Goal: Transaction & Acquisition: Purchase product/service

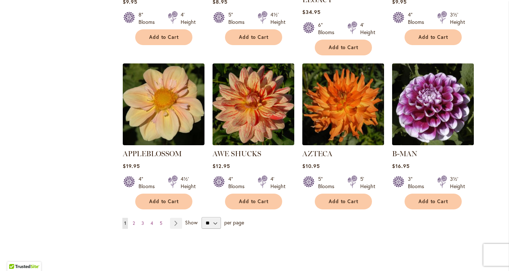
scroll to position [597, 0]
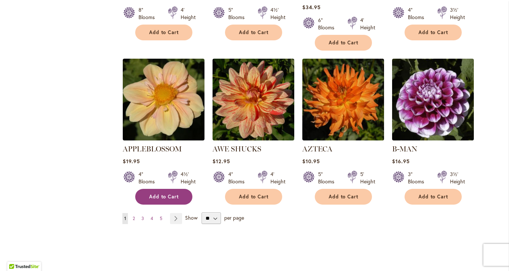
click at [171, 194] on span "Add to Cart" at bounding box center [164, 197] width 30 height 6
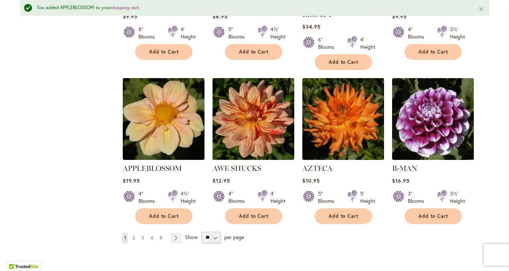
click at [135, 235] on span "2" at bounding box center [134, 238] width 2 height 6
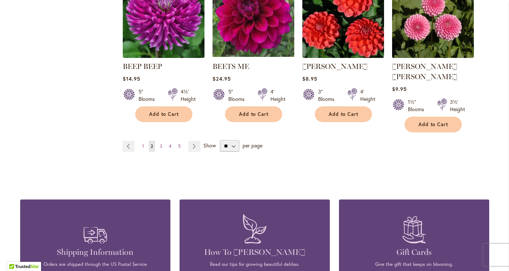
scroll to position [685, 0]
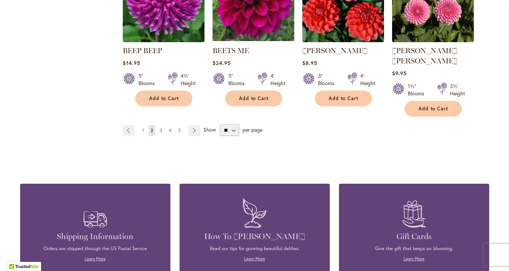
click at [160, 128] on span "3" at bounding box center [161, 131] width 3 height 6
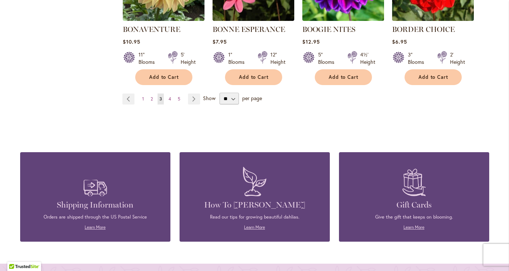
scroll to position [708, 0]
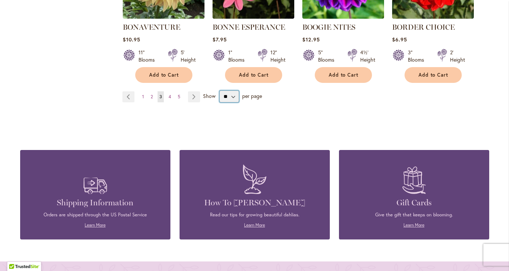
select select "**"
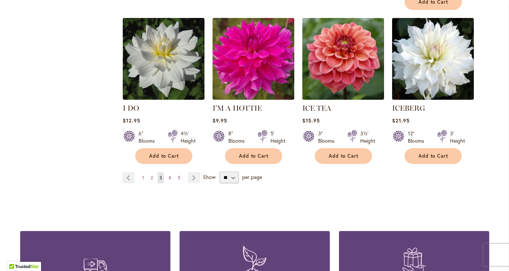
scroll to position [2577, 0]
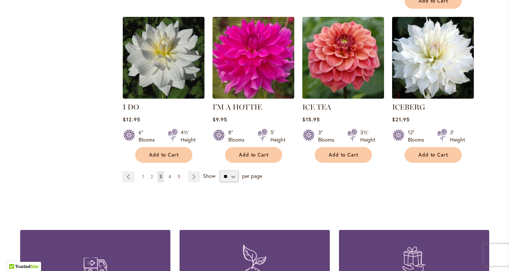
click at [171, 174] on span "4" at bounding box center [170, 177] width 3 height 6
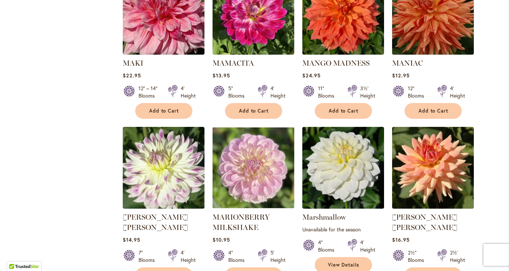
scroll to position [2438, 0]
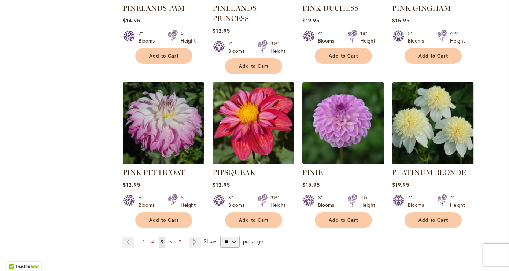
scroll to position [2484, 0]
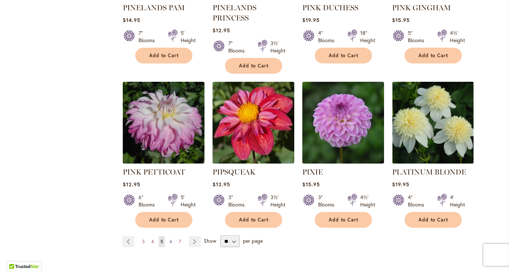
click at [171, 236] on link "Page 6" at bounding box center [171, 241] width 6 height 11
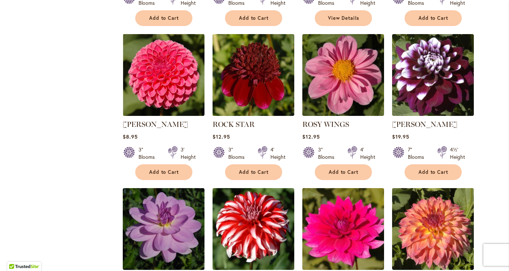
scroll to position [639, 0]
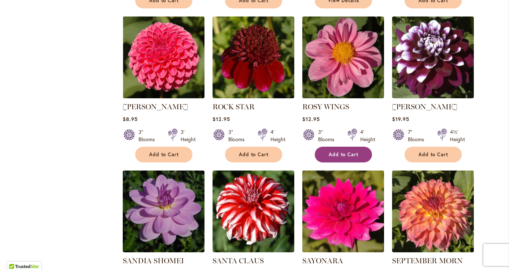
click at [325, 154] on button "Add to Cart" at bounding box center [343, 155] width 57 height 16
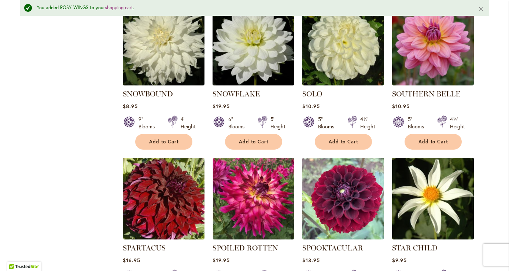
scroll to position [1305, 0]
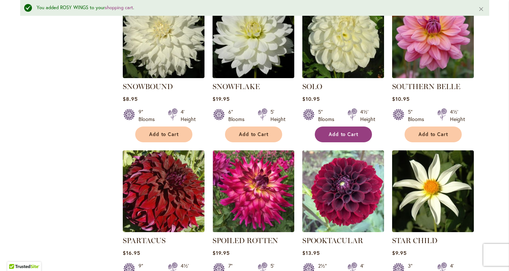
click at [347, 131] on span "Add to Cart" at bounding box center [344, 134] width 30 height 6
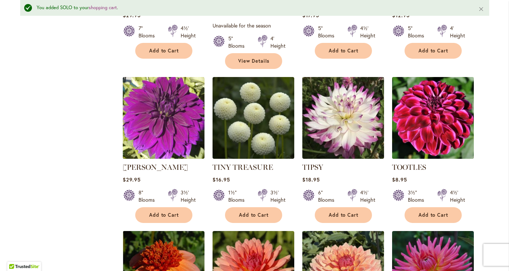
scroll to position [2326, 0]
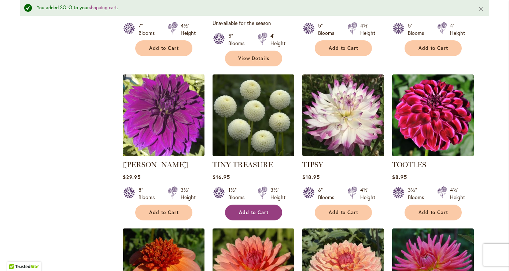
click at [245, 209] on span "Add to Cart" at bounding box center [254, 212] width 30 height 6
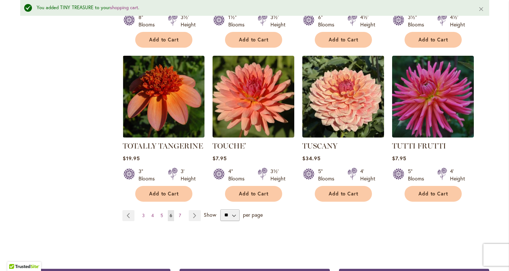
scroll to position [2499, 0]
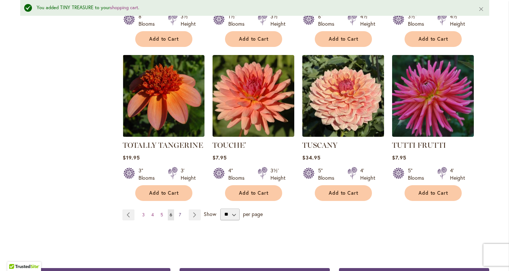
click at [179, 212] on span "7" at bounding box center [180, 215] width 2 height 6
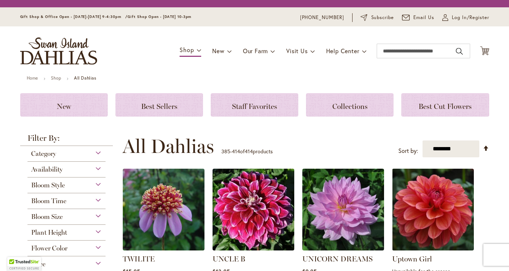
scroll to position [177, 0]
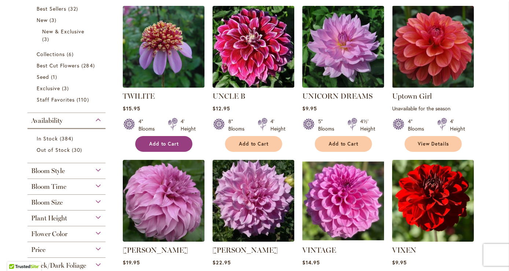
click at [175, 147] on span "Add to Cart" at bounding box center [164, 144] width 30 height 6
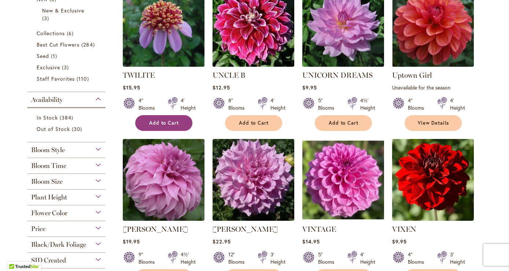
click at [173, 124] on span "Add to Cart" at bounding box center [164, 123] width 30 height 6
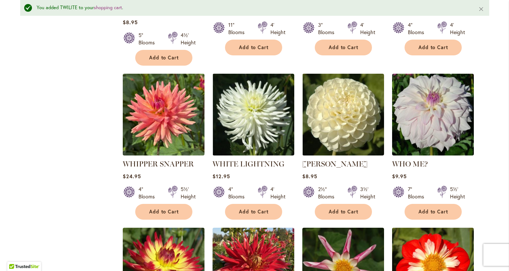
scroll to position [598, 0]
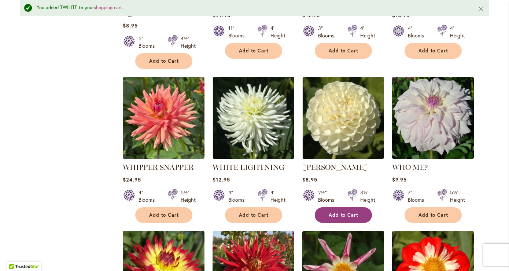
click at [341, 212] on span "Add to Cart" at bounding box center [344, 215] width 30 height 6
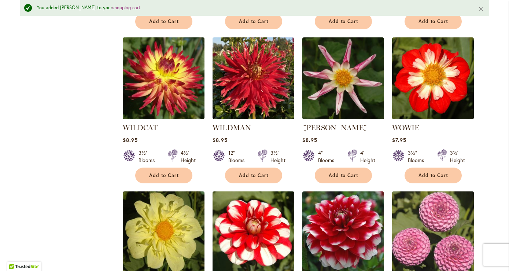
scroll to position [800, 0]
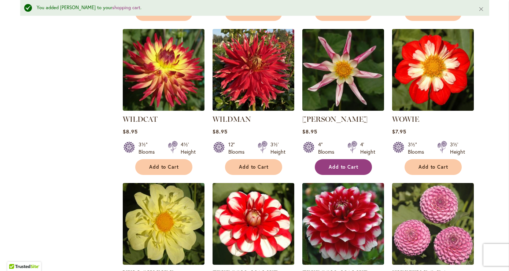
click at [353, 164] on span "Add to Cart" at bounding box center [344, 167] width 30 height 6
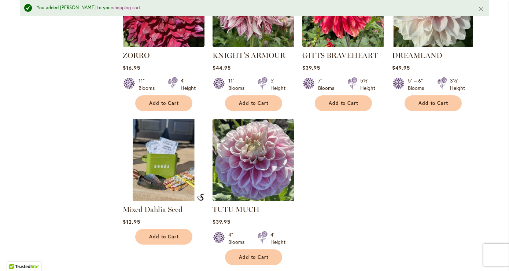
scroll to position [1176, 0]
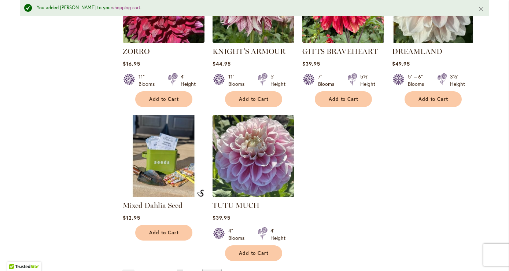
click at [145, 270] on link "Page 3" at bounding box center [143, 275] width 6 height 11
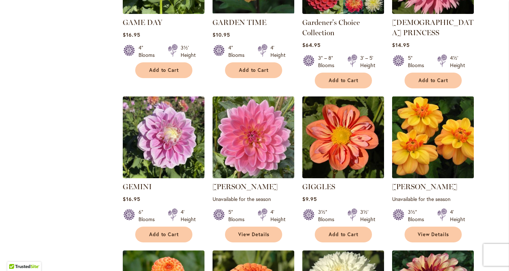
scroll to position [751, 0]
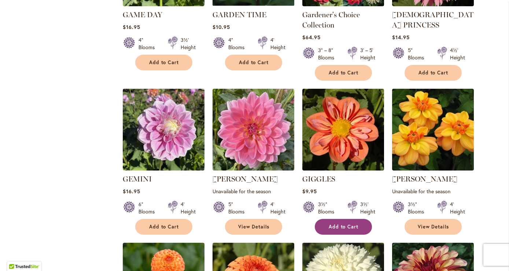
click at [350, 219] on button "Add to Cart" at bounding box center [343, 227] width 57 height 16
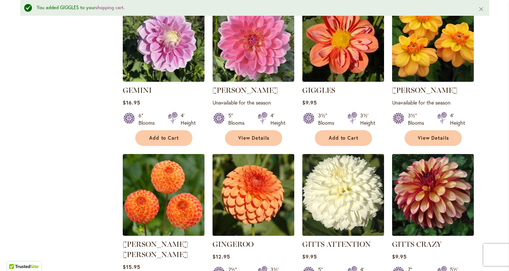
scroll to position [875, 0]
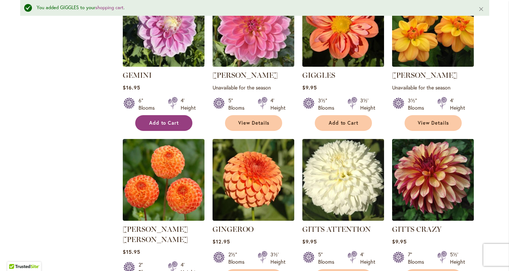
click at [161, 115] on button "Add to Cart" at bounding box center [163, 123] width 57 height 16
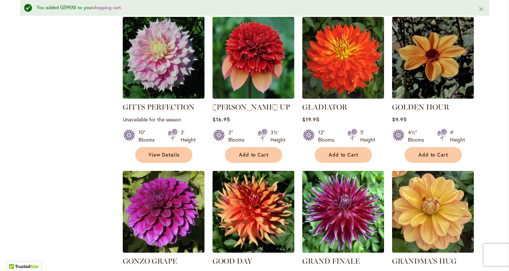
scroll to position [1165, 0]
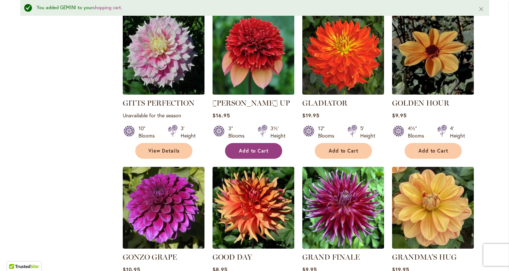
click at [268, 143] on button "Add to Cart" at bounding box center [253, 151] width 57 height 16
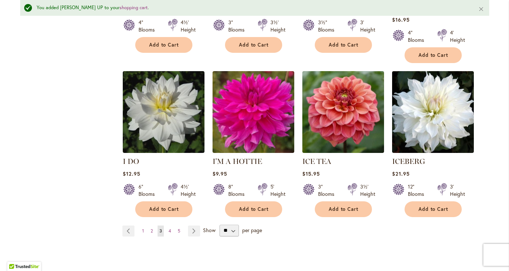
scroll to position [2537, 0]
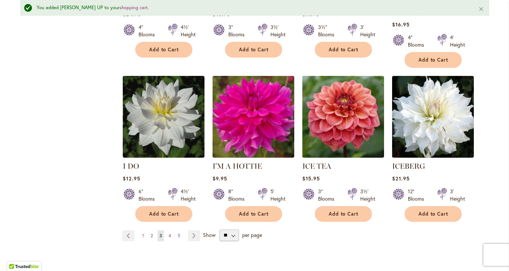
click at [152, 233] on span "2" at bounding box center [152, 236] width 2 height 6
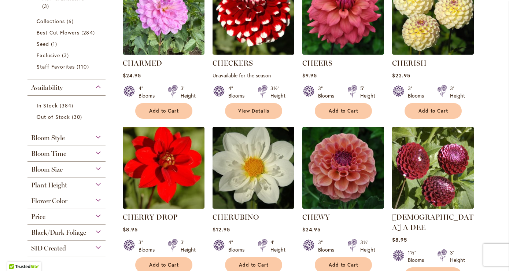
scroll to position [263, 0]
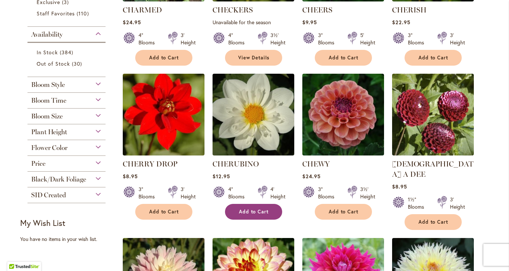
click at [268, 215] on span "Add to Cart" at bounding box center [254, 212] width 30 height 6
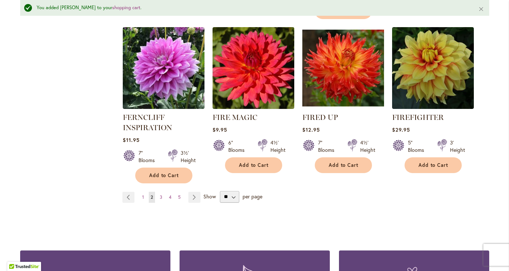
scroll to position [2573, 0]
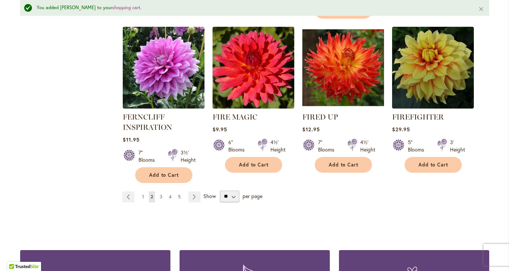
click at [143, 194] on span "1" at bounding box center [143, 197] width 2 height 6
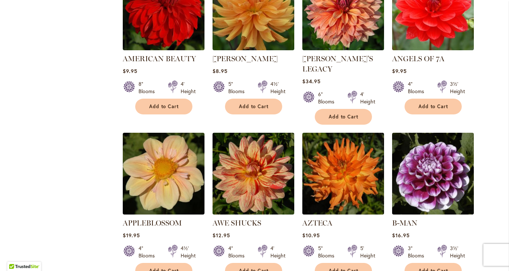
scroll to position [621, 0]
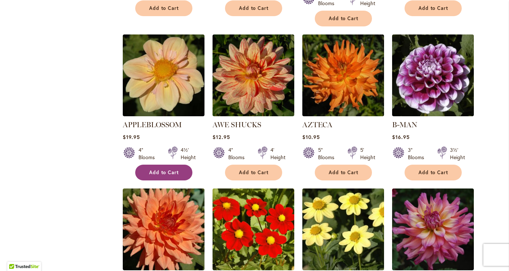
click at [180, 165] on button "Add to Cart" at bounding box center [163, 173] width 57 height 16
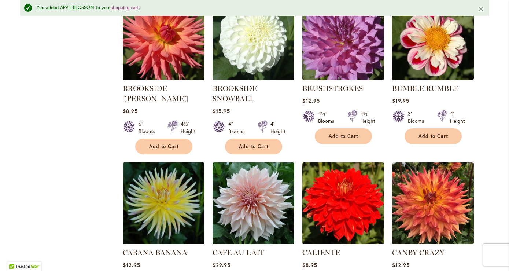
scroll to position [2229, 0]
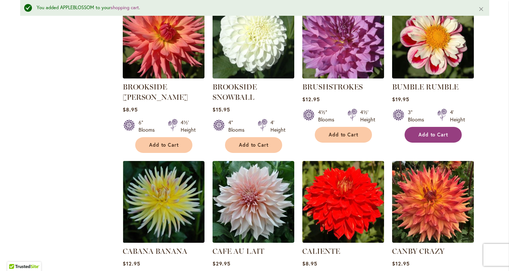
click at [448, 132] on span "Add to Cart" at bounding box center [434, 135] width 30 height 6
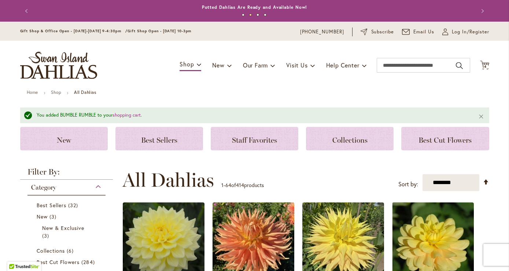
scroll to position [0, 0]
click at [487, 65] on span "14" at bounding box center [485, 66] width 4 height 5
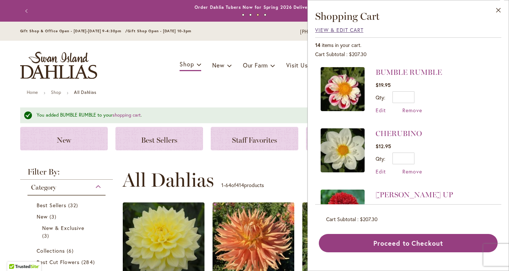
click at [333, 29] on span "View & Edit Cart" at bounding box center [339, 29] width 48 height 7
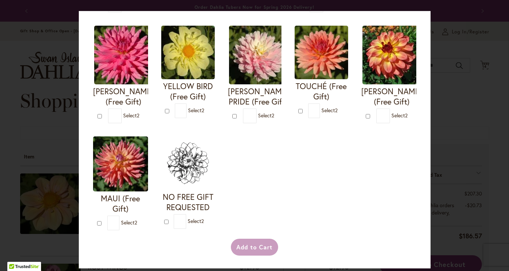
click at [465, 97] on div "Your Order Qualifies for Bonus Dahlias ( Select 2 ) Add to Cart I'M A HOTTIE (F…" at bounding box center [254, 135] width 509 height 271
click at [187, 118] on input "*" at bounding box center [181, 110] width 12 height 15
type input "*"
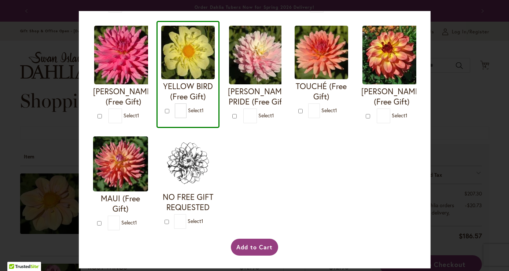
scroll to position [1180, 0]
click at [253, 84] on img at bounding box center [258, 55] width 59 height 59
type input "*"
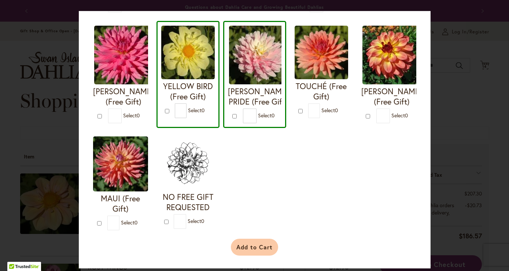
scroll to position [1555, 0]
click at [259, 243] on button "Add to Cart" at bounding box center [254, 247] width 47 height 17
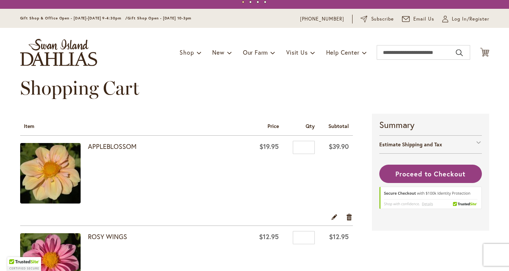
scroll to position [17, 0]
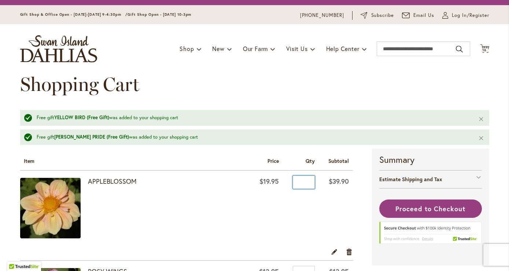
click at [305, 183] on input "*" at bounding box center [304, 182] width 22 height 13
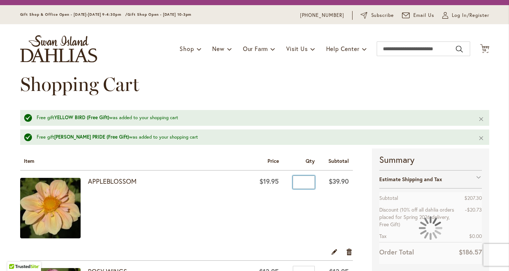
type input "*"
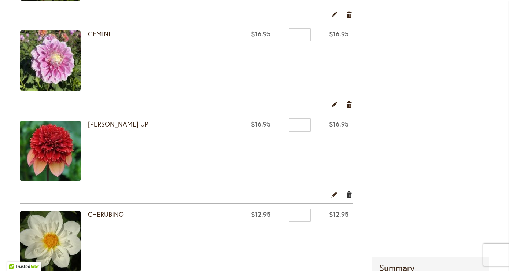
scroll to position [825, 0]
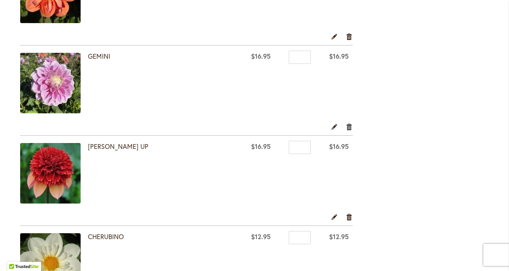
click at [350, 127] on link "Remove item" at bounding box center [349, 126] width 7 height 8
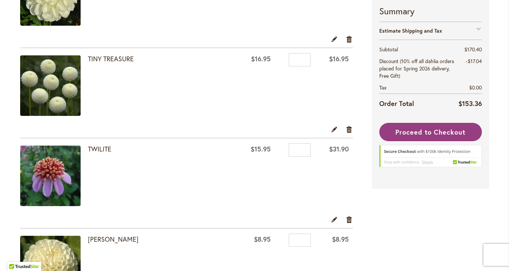
scroll to position [404, 0]
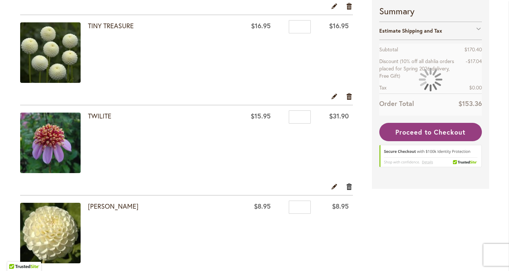
click at [350, 189] on link "Remove item" at bounding box center [349, 186] width 7 height 8
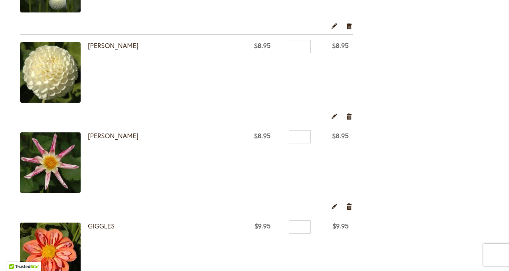
scroll to position [370, 0]
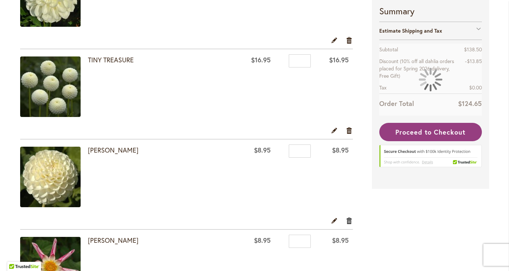
click at [350, 224] on link "Remove item" at bounding box center [349, 220] width 7 height 8
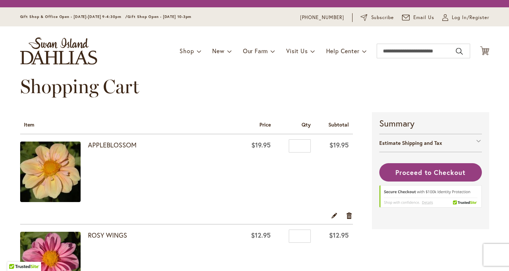
scroll to position [226, 0]
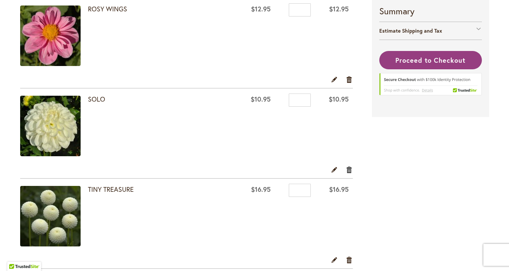
click at [347, 166] on td "$10.95" at bounding box center [334, 126] width 38 height 77
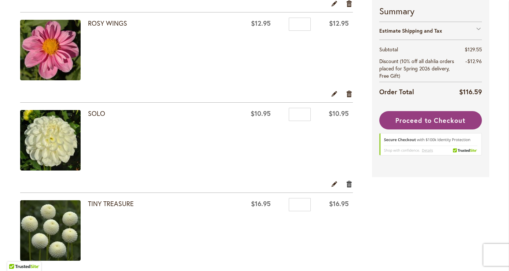
click at [350, 185] on link "Remove item" at bounding box center [349, 184] width 7 height 8
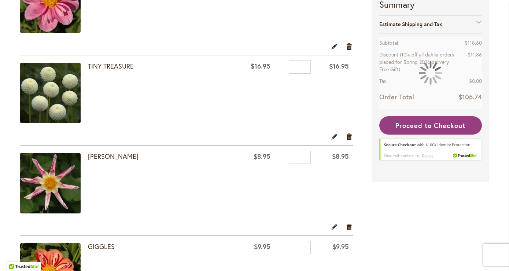
scroll to position [279, 0]
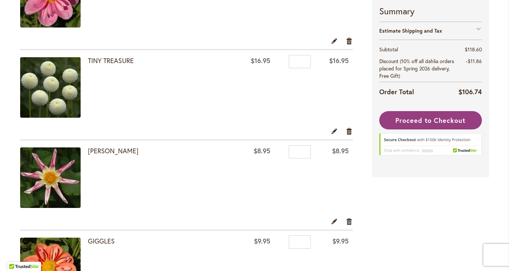
click at [349, 222] on link "Remove item" at bounding box center [349, 221] width 7 height 8
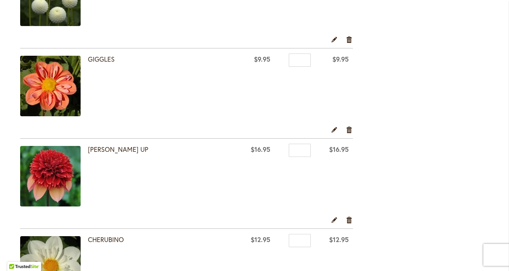
scroll to position [372, 0]
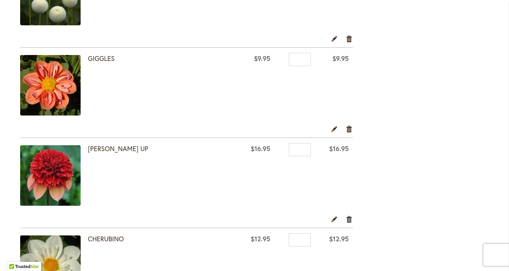
click at [351, 221] on link "Remove item" at bounding box center [349, 219] width 7 height 8
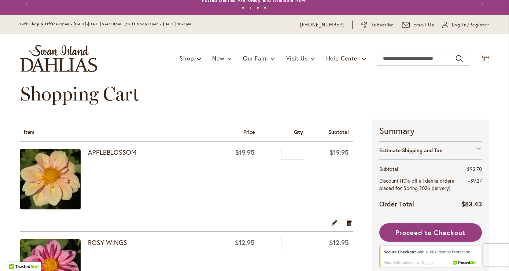
scroll to position [10, 0]
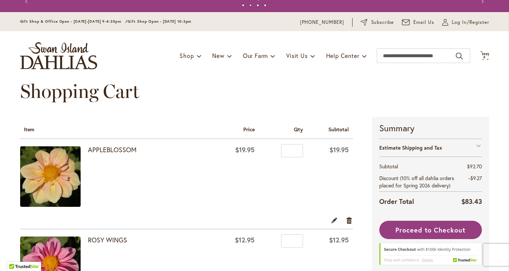
click at [468, 146] on div "Estimate Shipping and Tax" at bounding box center [431, 148] width 103 height 18
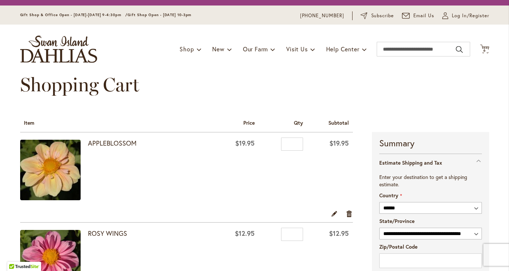
scroll to position [6, 0]
